Goal: Task Accomplishment & Management: Manage account settings

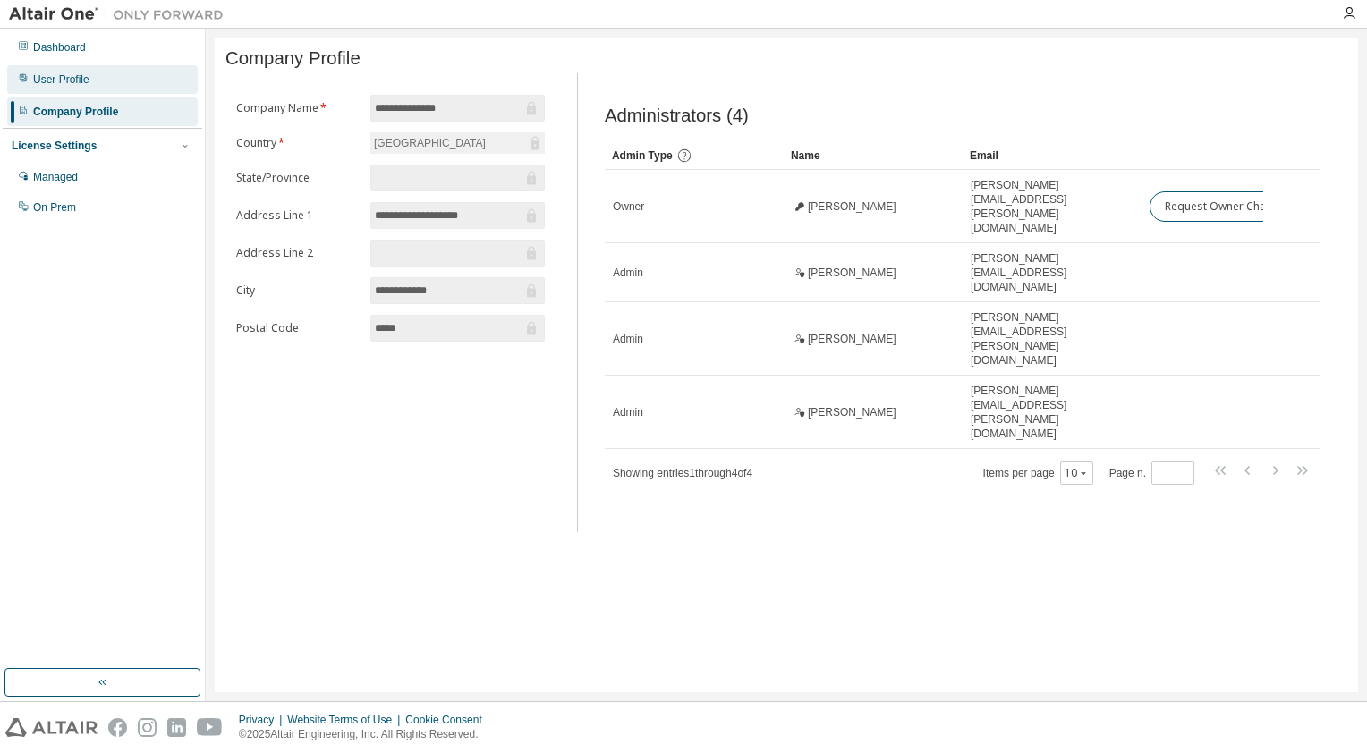
click at [114, 91] on div "User Profile" at bounding box center [102, 79] width 191 height 29
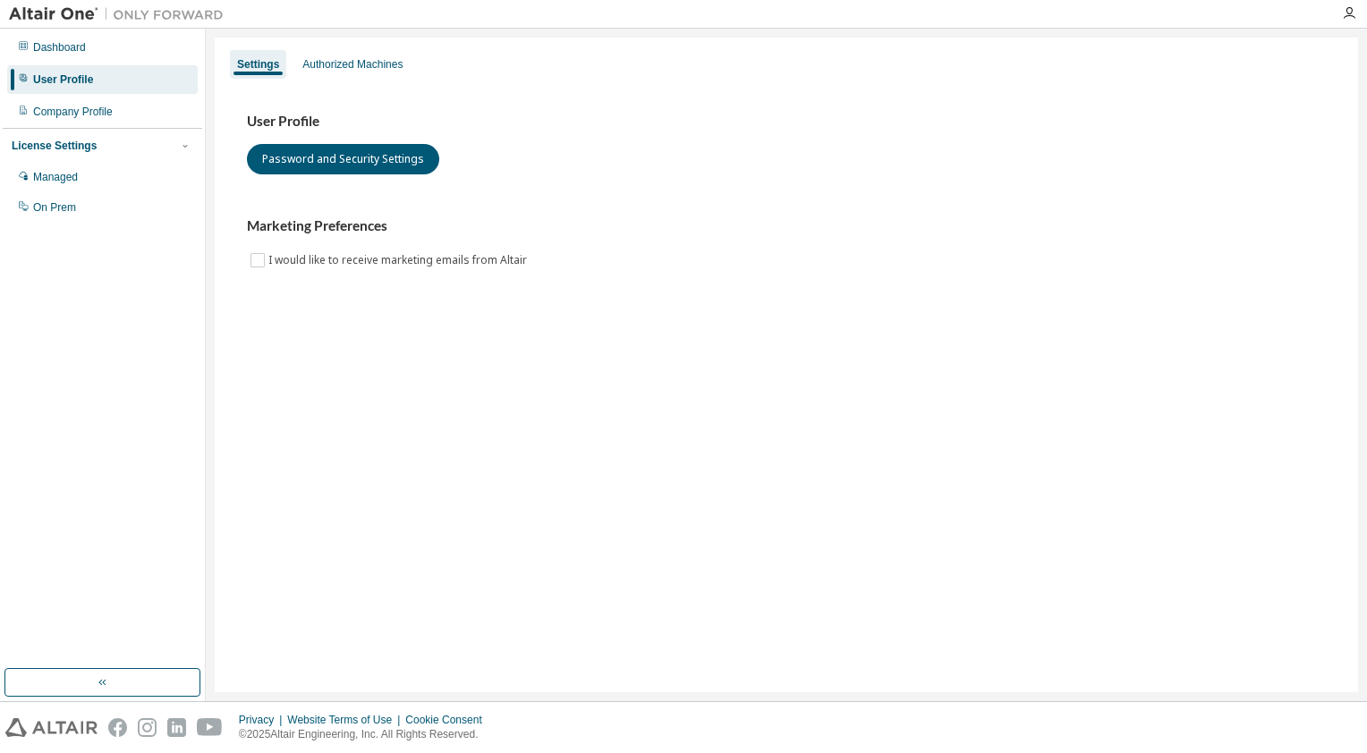
click at [951, 264] on div "Marketing Preferences I would like to receive marketing emails from Altair" at bounding box center [786, 243] width 1079 height 53
